Goal: Task Accomplishment & Management: Complete application form

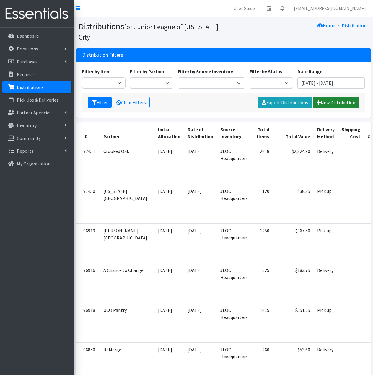
click at [329, 102] on link "New Distribution" at bounding box center [335, 102] width 46 height 11
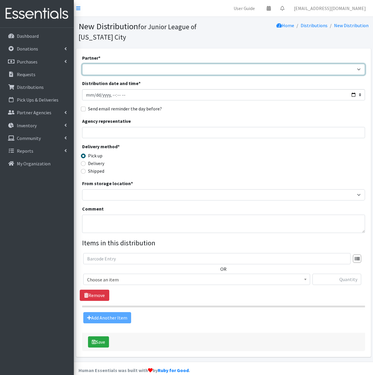
click at [255, 70] on select "A Chance to Change [PERSON_NAME] Public Schools [PERSON_NAME] YMCA Boys & Girls…" at bounding box center [223, 69] width 283 height 11
select select "2660"
click at [82, 64] on select "A Chance to Change [PERSON_NAME] Public Schools [PERSON_NAME] YMCA Boys & Girls…" at bounding box center [223, 69] width 283 height 11
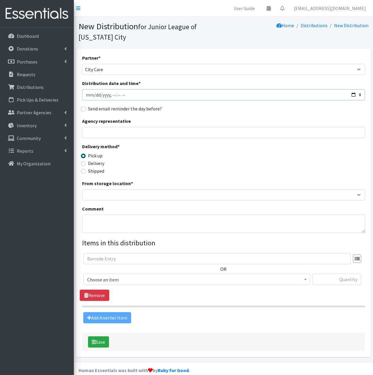
click at [123, 96] on input "Distribution date and time *" at bounding box center [223, 94] width 283 height 11
type input "[DATE]T11:59"
click at [84, 164] on input "Delivery" at bounding box center [83, 163] width 5 height 5
radio input "true"
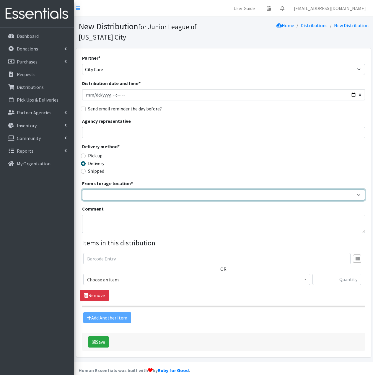
drag, startPoint x: 109, startPoint y: 193, endPoint x: 114, endPoint y: 199, distance: 7.5
click at [109, 193] on select "JLOC Headquarters Storage Unit" at bounding box center [223, 194] width 283 height 11
select select "47"
click at [82, 189] on select "JLOC Headquarters Storage Unit" at bounding box center [223, 194] width 283 height 11
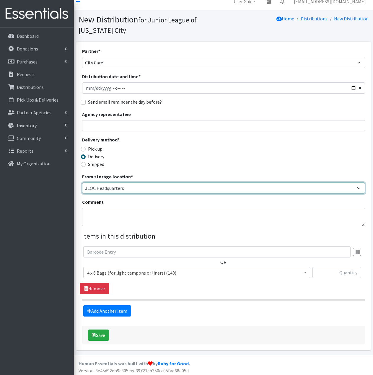
scroll to position [9, 0]
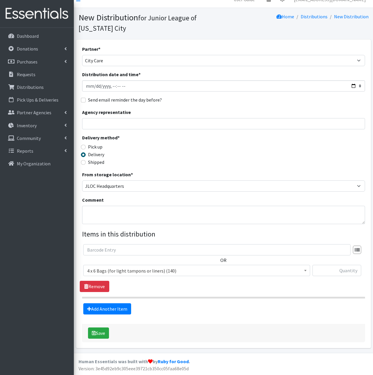
click at [173, 268] on span "4 x 6 Bags (for light tampons or liners) (140)" at bounding box center [196, 270] width 219 height 8
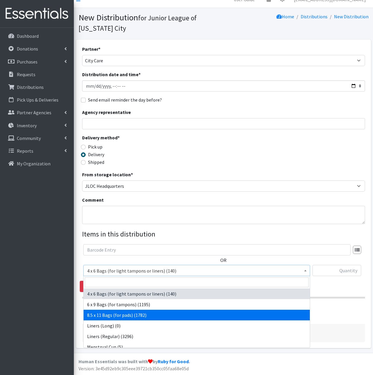
select select "7616"
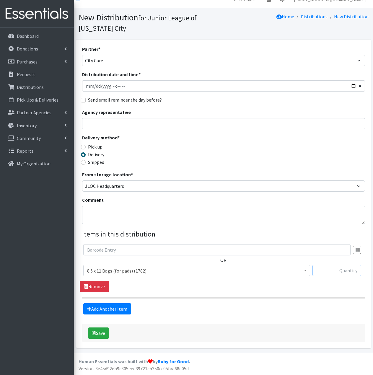
click at [326, 270] on input "text" at bounding box center [336, 270] width 49 height 11
type input "75"
click at [243, 319] on form "Partner * A Chance to Change Bethany Public Schools Bethany YMCA Boys & Girls C…" at bounding box center [223, 193] width 283 height 296
click at [120, 309] on link "Add Another Item" at bounding box center [107, 308] width 48 height 11
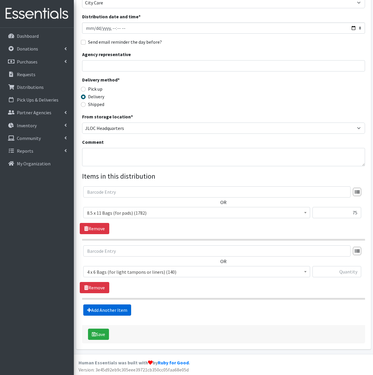
scroll to position [68, 0]
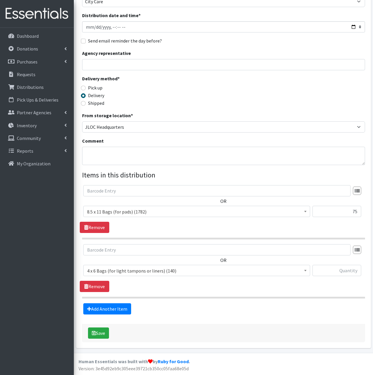
click at [141, 273] on span "4 x 6 Bags (for light tampons or liners) (140)" at bounding box center [196, 270] width 219 height 8
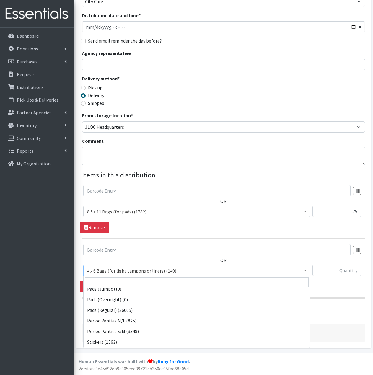
scroll to position [88, 0]
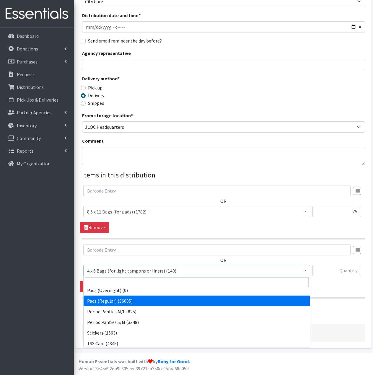
select select "2104"
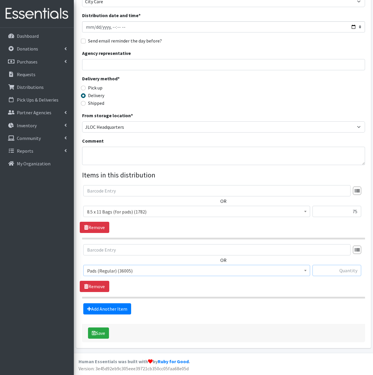
click at [334, 271] on input "text" at bounding box center [336, 270] width 49 height 11
type input "750"
click at [119, 308] on link "Add Another Item" at bounding box center [107, 308] width 48 height 11
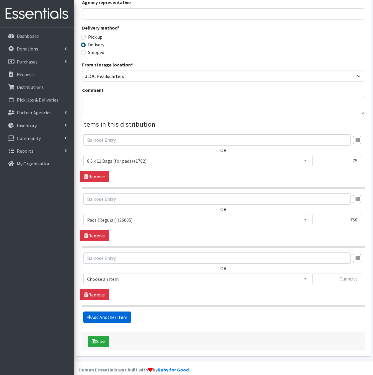
scroll to position [127, 0]
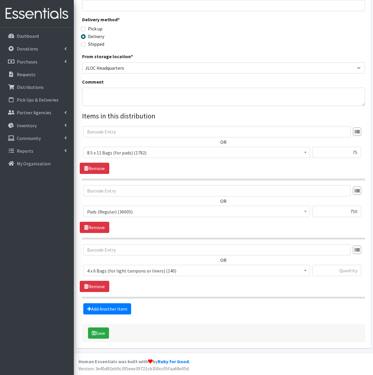
click at [174, 272] on span "4 x 6 Bags (for light tampons or liners) (140)" at bounding box center [196, 270] width 219 height 8
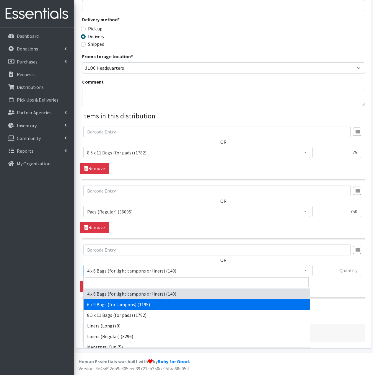
select select "7617"
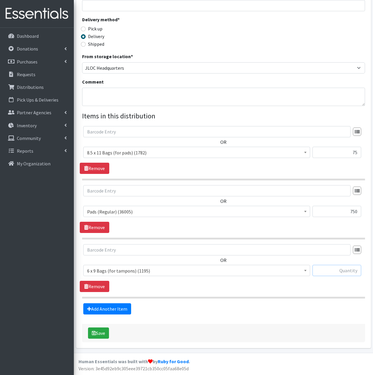
click at [342, 269] on input "text" at bounding box center [336, 270] width 49 height 11
type input "75"
click at [118, 309] on link "Add Another Item" at bounding box center [107, 308] width 48 height 11
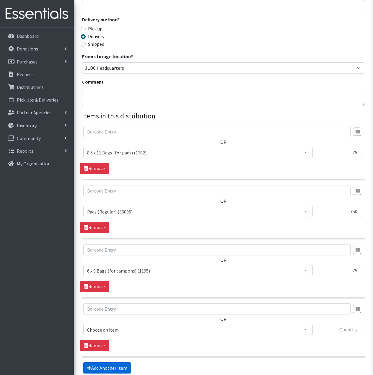
scroll to position [186, 0]
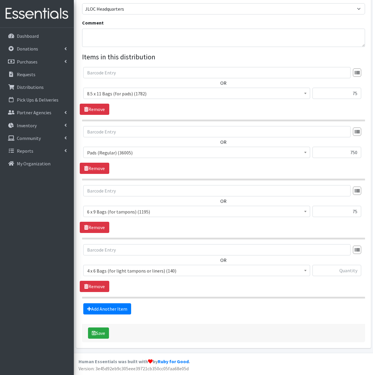
click at [143, 268] on span "4 x 6 Bags (for light tampons or liners) (140)" at bounding box center [196, 270] width 219 height 8
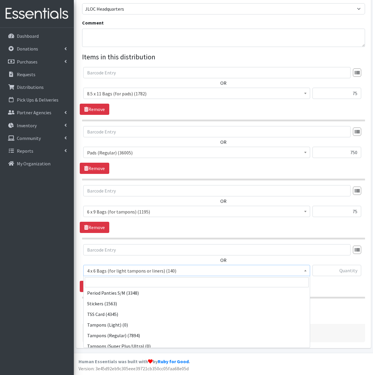
scroll to position [118, 0]
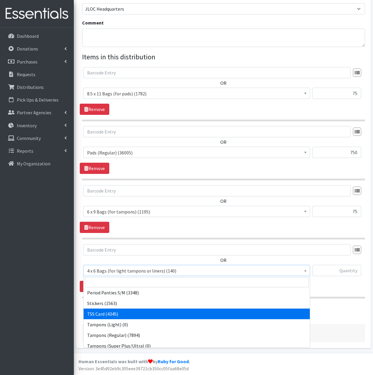
select select "15565"
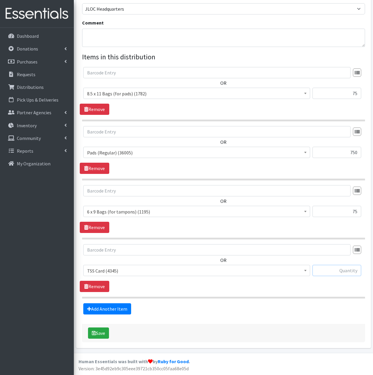
click at [358, 268] on input "text" at bounding box center [336, 270] width 49 height 11
type input "75"
click at [106, 309] on link "Add Another Item" at bounding box center [107, 308] width 48 height 11
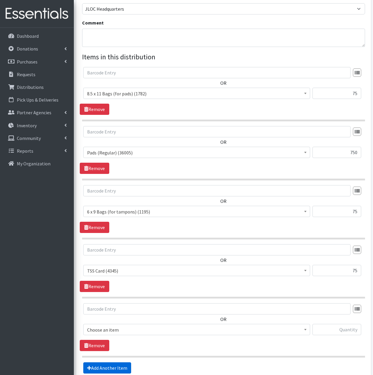
scroll to position [245, 0]
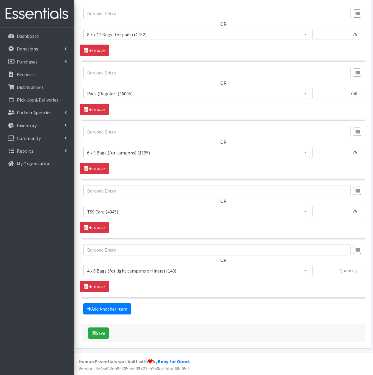
click at [151, 273] on span "4 x 6 Bags (for light tampons or liners) (140)" at bounding box center [196, 270] width 219 height 8
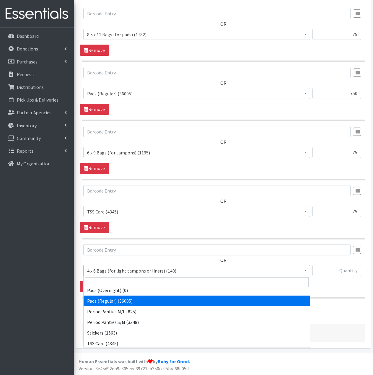
scroll to position [118, 0]
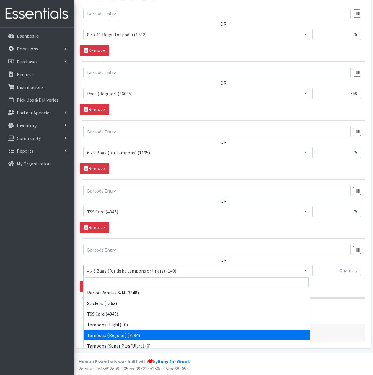
select select "2101"
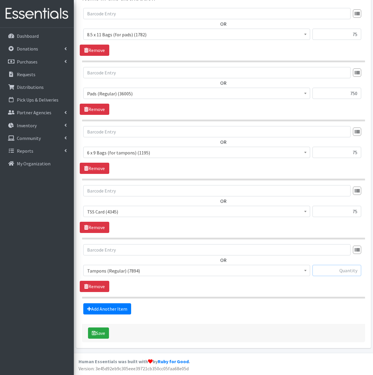
click at [343, 268] on input "text" at bounding box center [336, 270] width 49 height 11
type input "750"
click at [119, 311] on link "Add Another Item" at bounding box center [107, 308] width 48 height 11
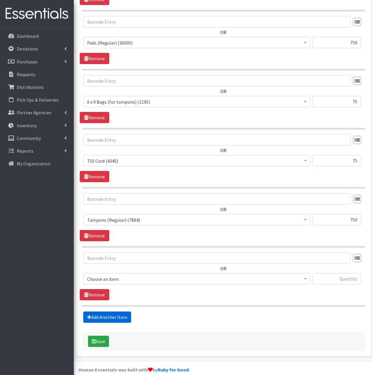
scroll to position [304, 0]
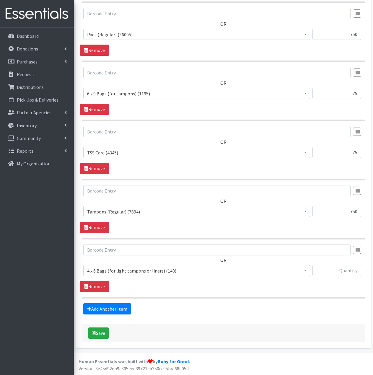
click at [146, 271] on span "4 x 6 Bags (for light tampons or liners) (140)" at bounding box center [196, 270] width 219 height 8
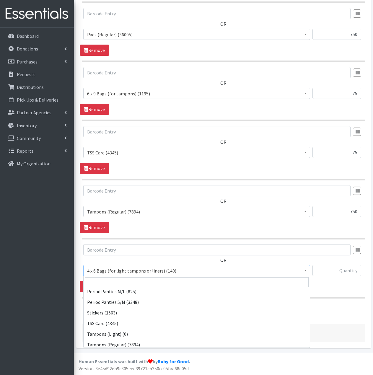
scroll to position [118, 0]
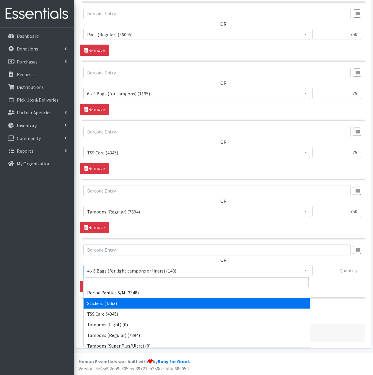
select select "13100"
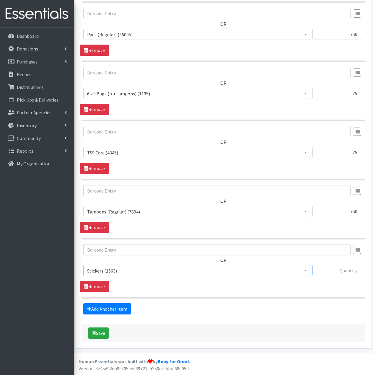
click at [336, 270] on input "text" at bounding box center [336, 270] width 49 height 11
type input "150"
click at [315, 289] on div "OR 4 x 6 Bags (for light tampons or liners) (140) 6 x 9 Bags (for tampons) (119…" at bounding box center [223, 268] width 287 height 48
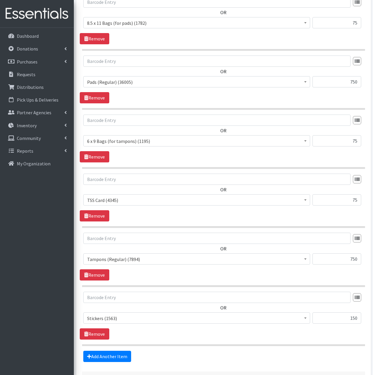
scroll to position [304, 0]
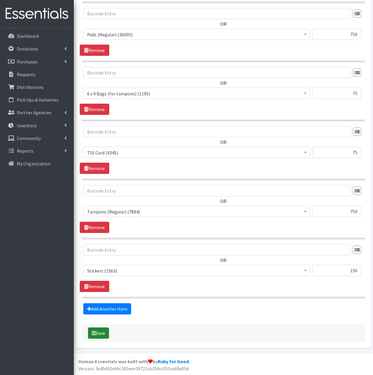
click at [105, 331] on button "Save" at bounding box center [98, 332] width 21 height 11
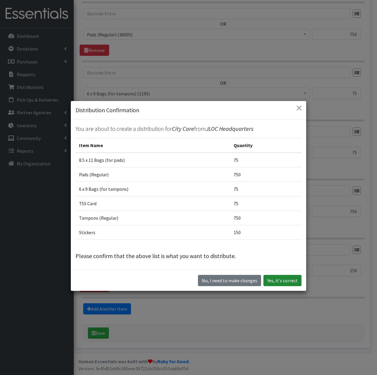
click at [283, 279] on button "Yes, it's correct" at bounding box center [282, 280] width 38 height 11
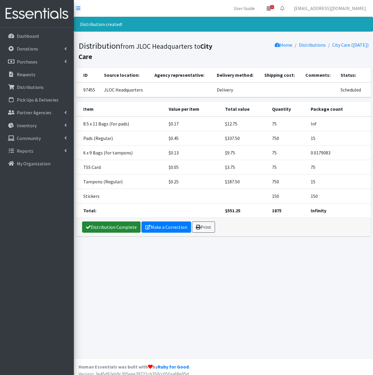
click at [121, 227] on link "Distribution Complete" at bounding box center [111, 226] width 58 height 11
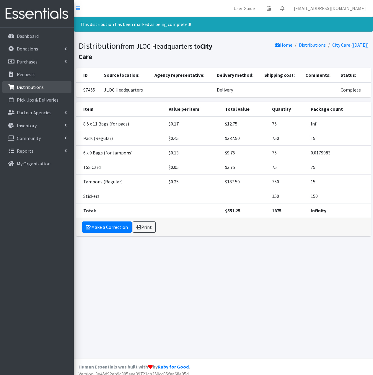
click at [44, 89] on link "Distributions" at bounding box center [36, 87] width 69 height 12
